Goal: Information Seeking & Learning: Understand process/instructions

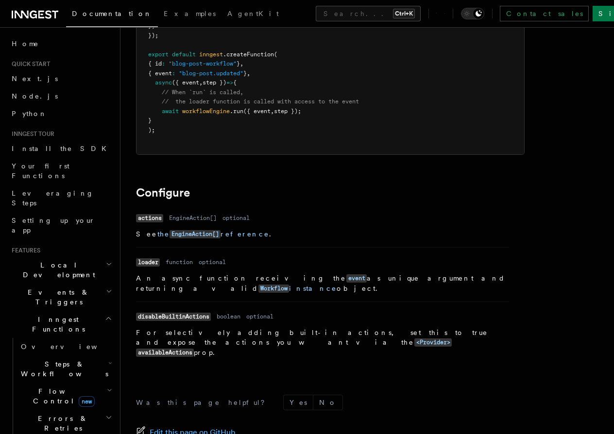
scroll to position [255, 0]
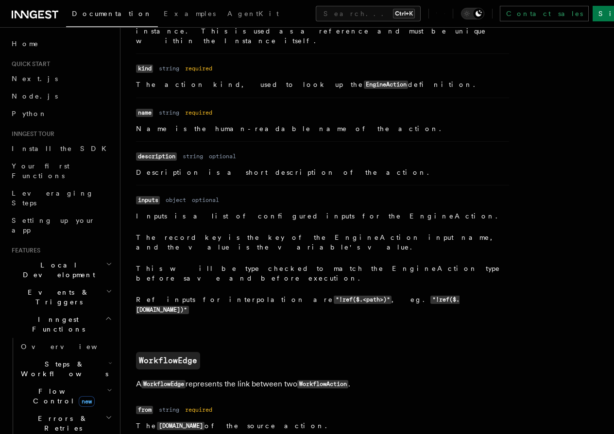
scroll to position [983, 0]
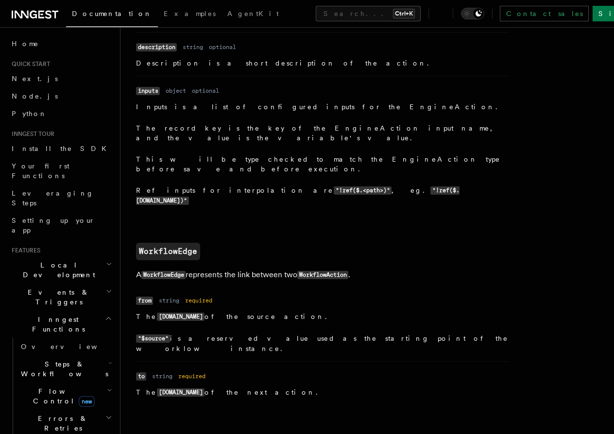
click at [99, 383] on h2 "Flow Control new" at bounding box center [65, 396] width 97 height 27
click at [100, 383] on h2 "Flow Control new" at bounding box center [65, 396] width 97 height 27
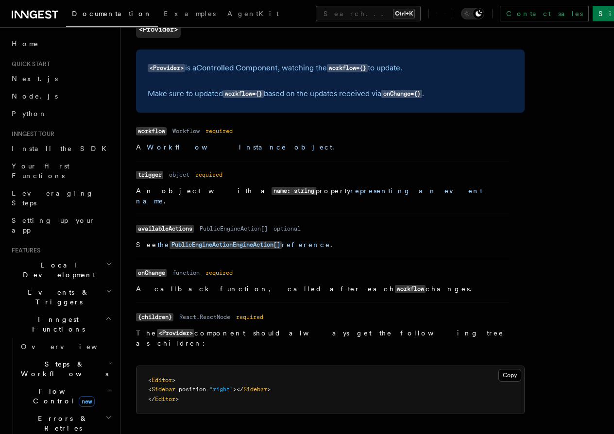
scroll to position [765, 0]
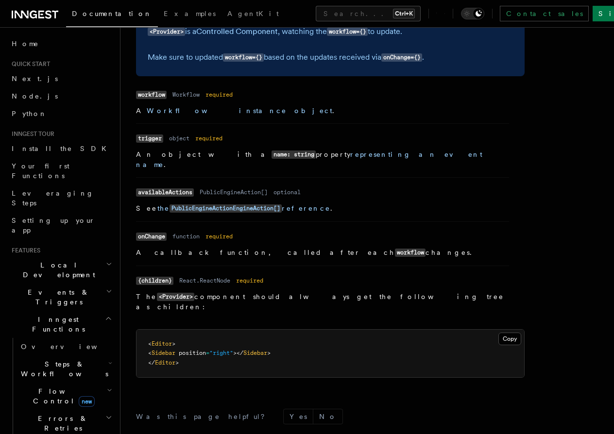
click at [95, 284] on h2 "Events & Triggers" at bounding box center [61, 297] width 106 height 27
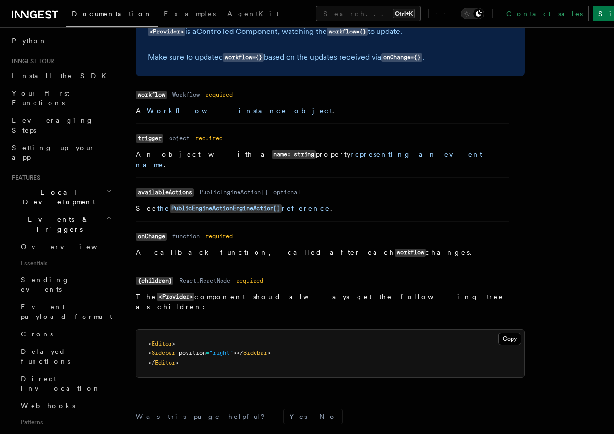
scroll to position [146, 0]
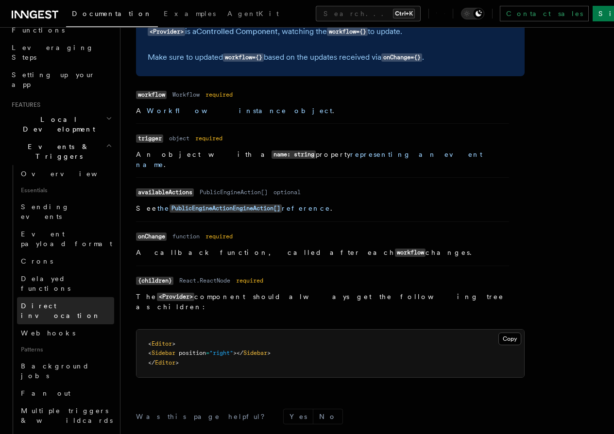
click at [79, 297] on link "Direct invocation" at bounding box center [65, 310] width 97 height 27
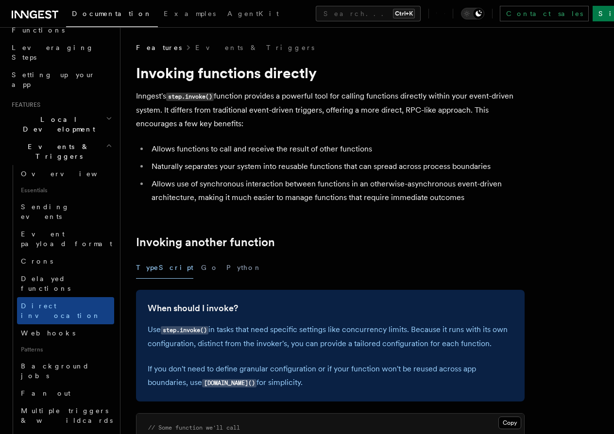
scroll to position [109, 0]
